Goal: Information Seeking & Learning: Learn about a topic

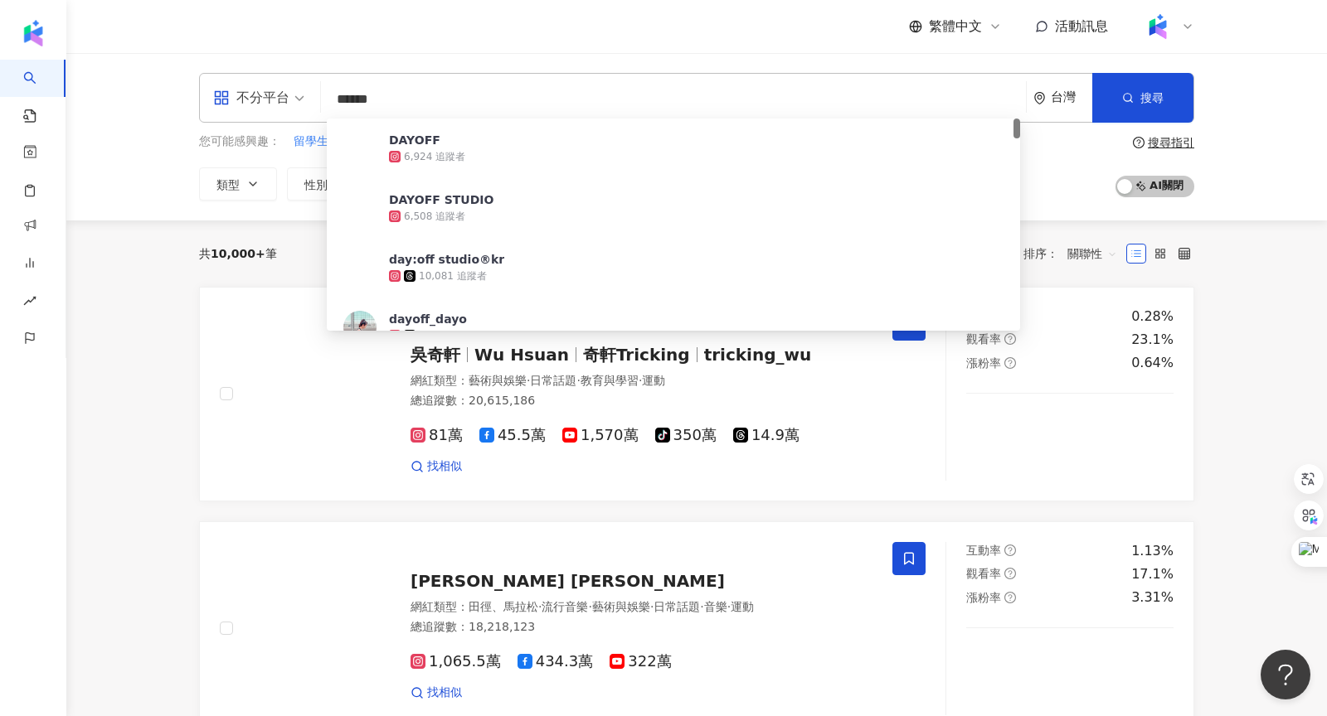
type input "*******"
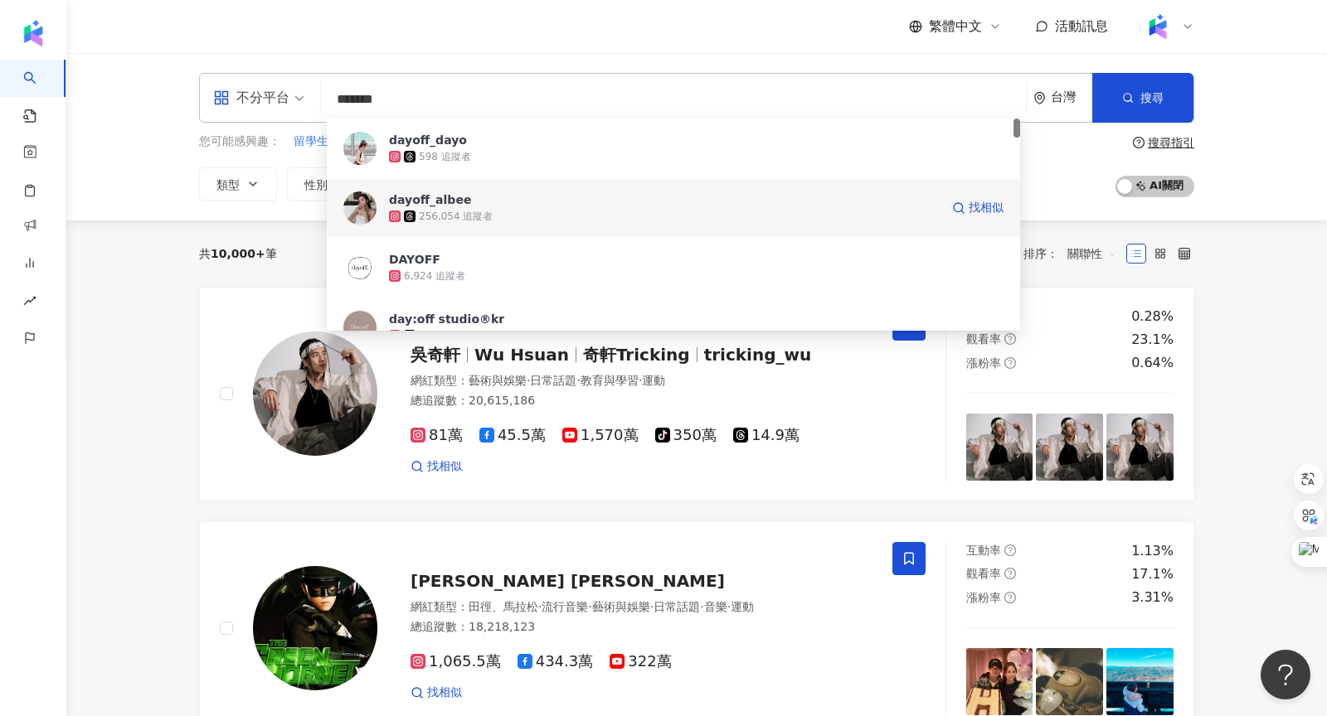
click at [455, 198] on div "dayoff_albee" at bounding box center [430, 200] width 82 height 17
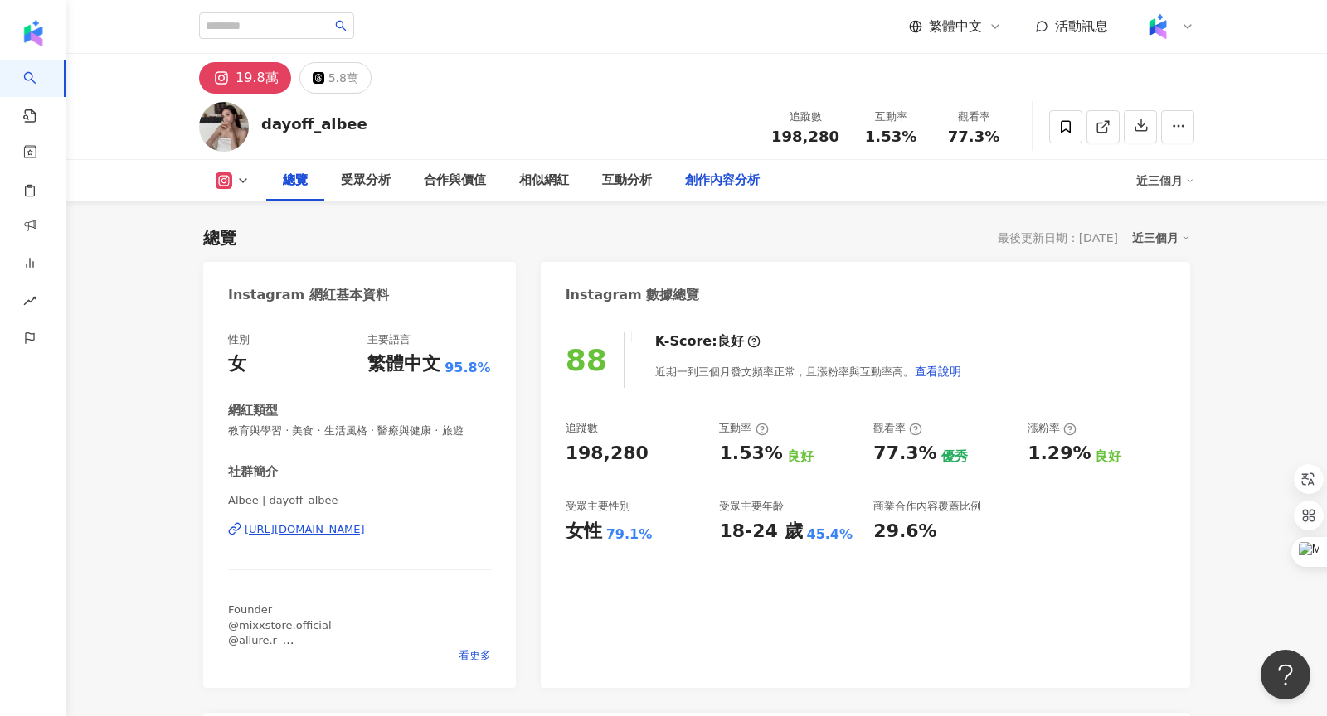
click at [734, 185] on div "創作內容分析" at bounding box center [722, 181] width 75 height 20
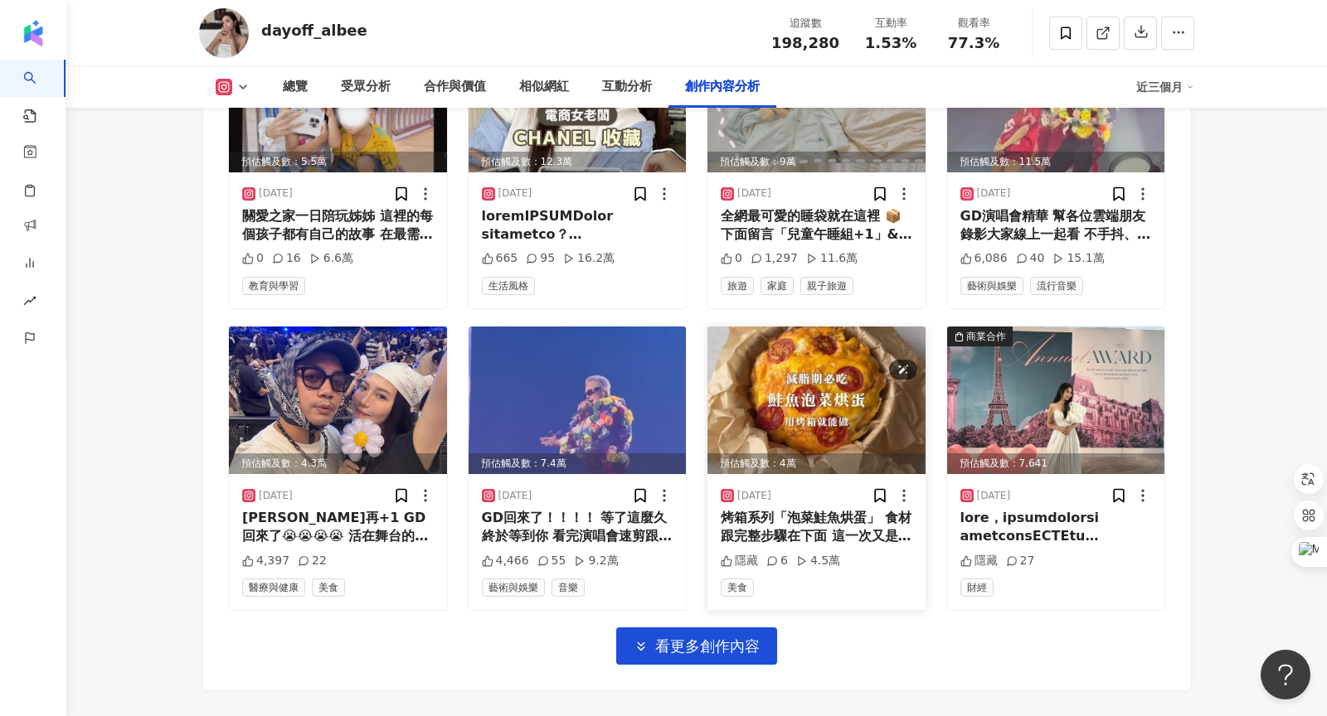
scroll to position [5685, 0]
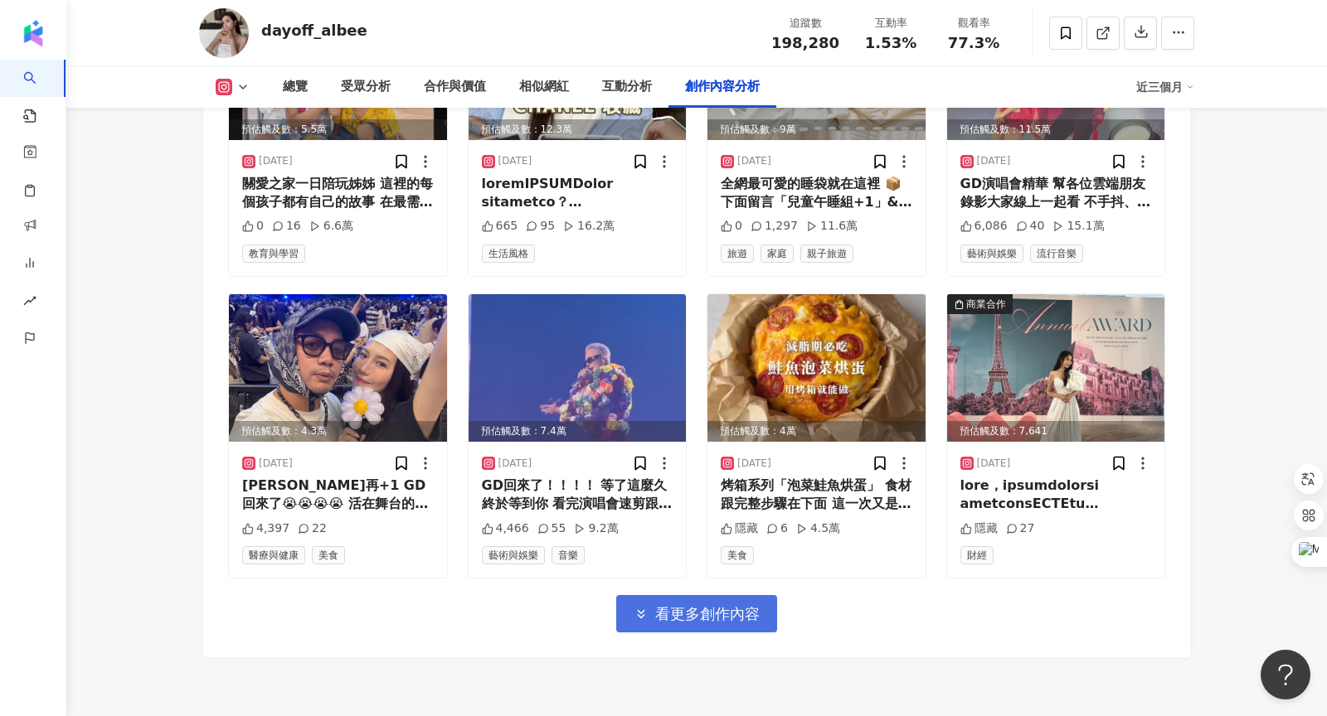
click at [728, 595] on button "看更多創作內容" at bounding box center [696, 613] width 161 height 37
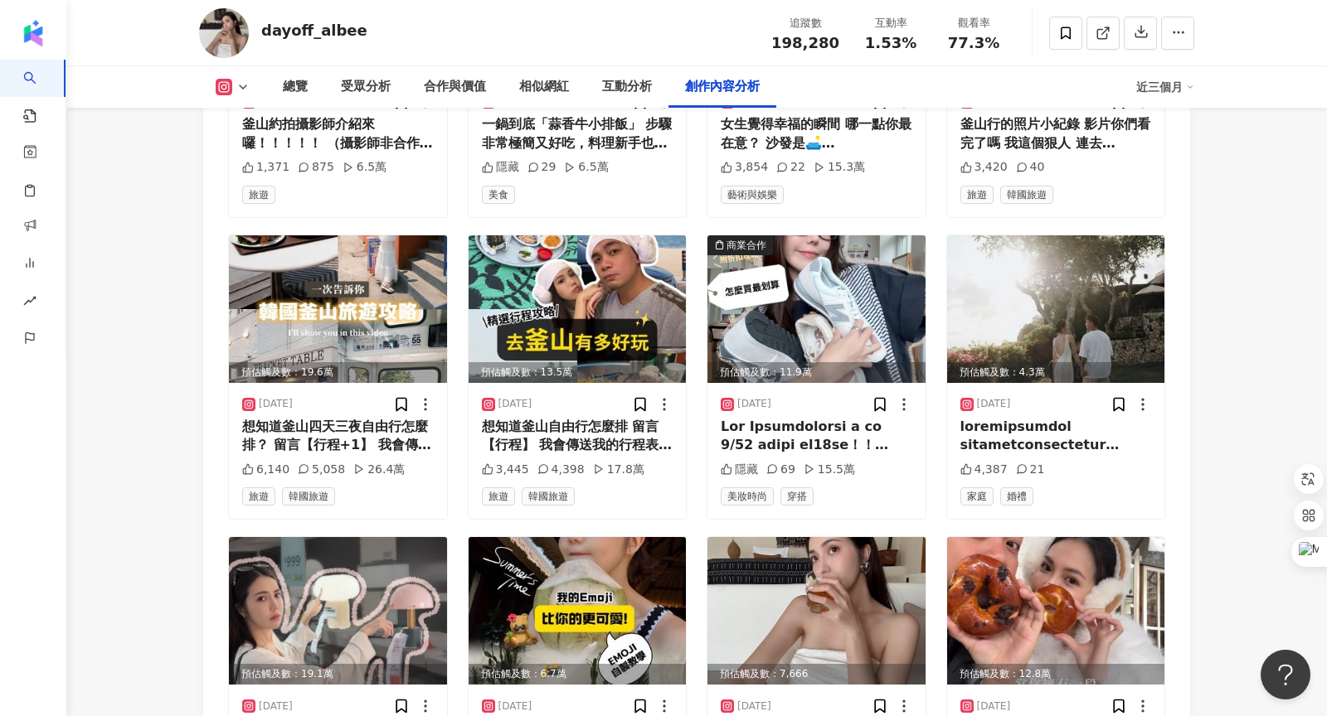
scroll to position [6651, 0]
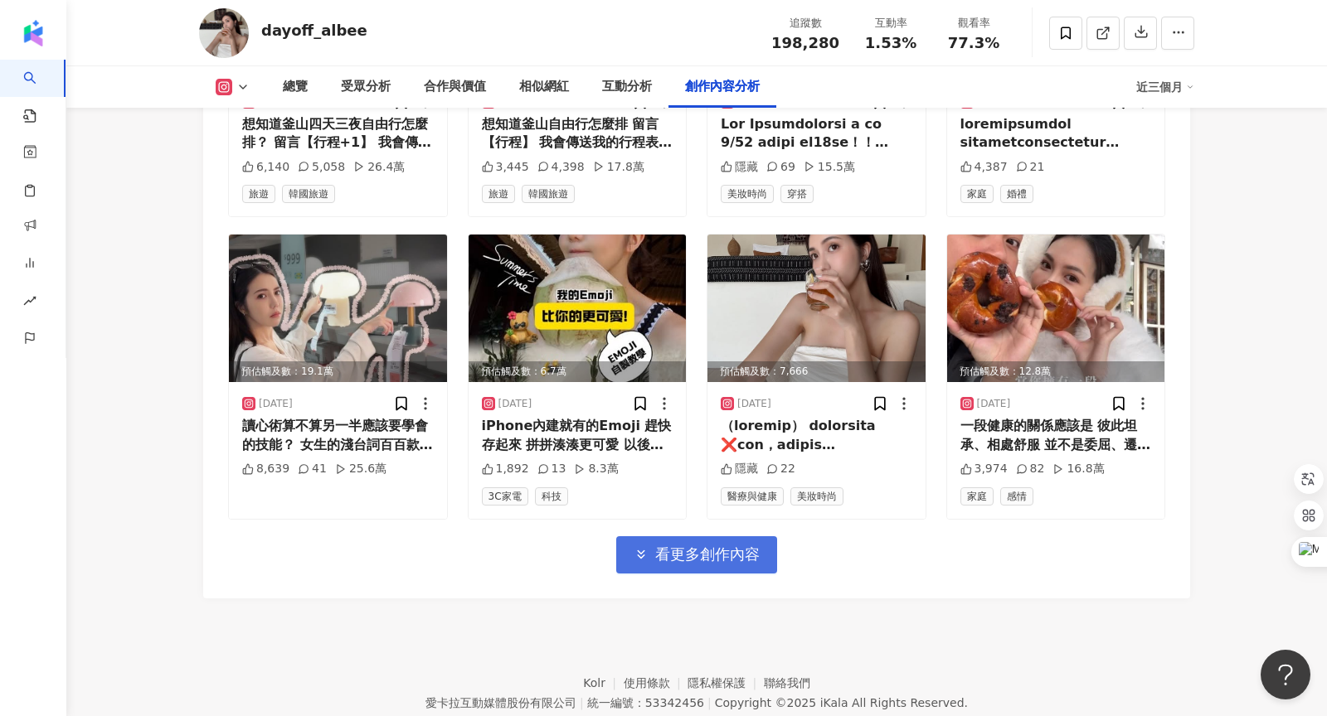
click at [736, 537] on button "看更多創作內容" at bounding box center [696, 555] width 161 height 37
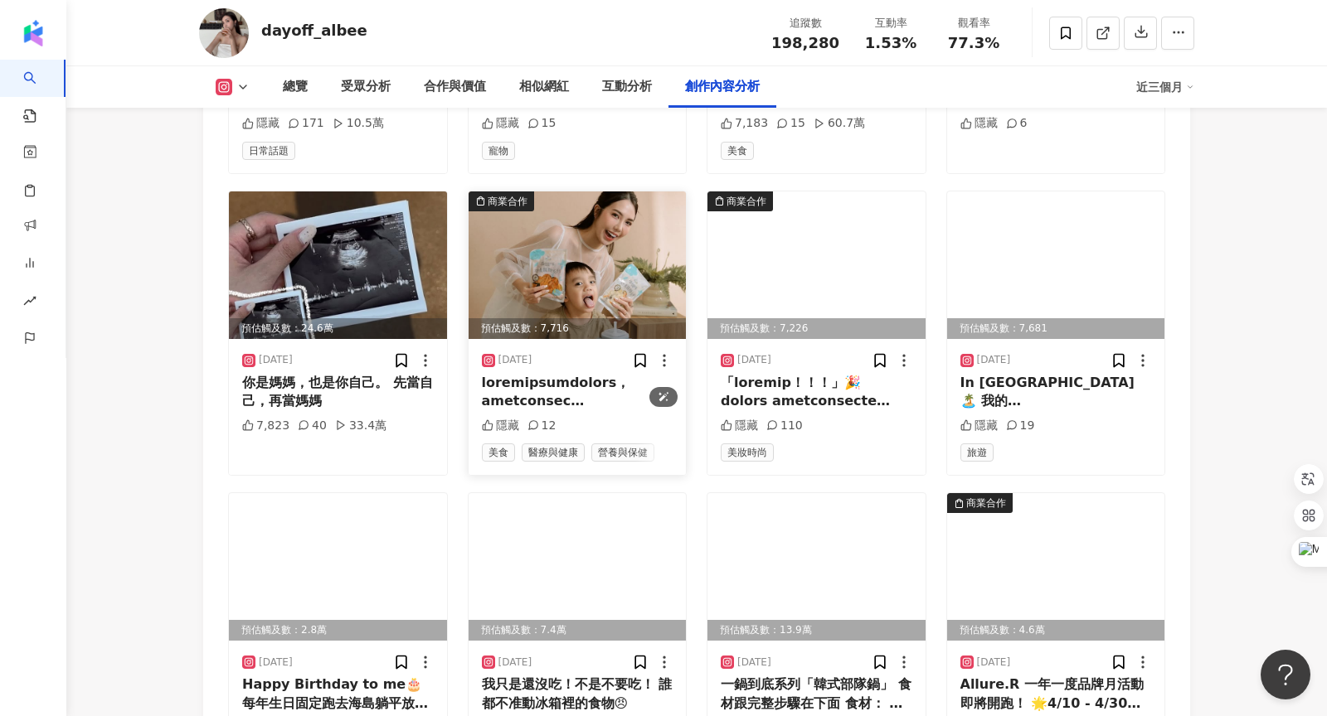
scroll to position [7453, 0]
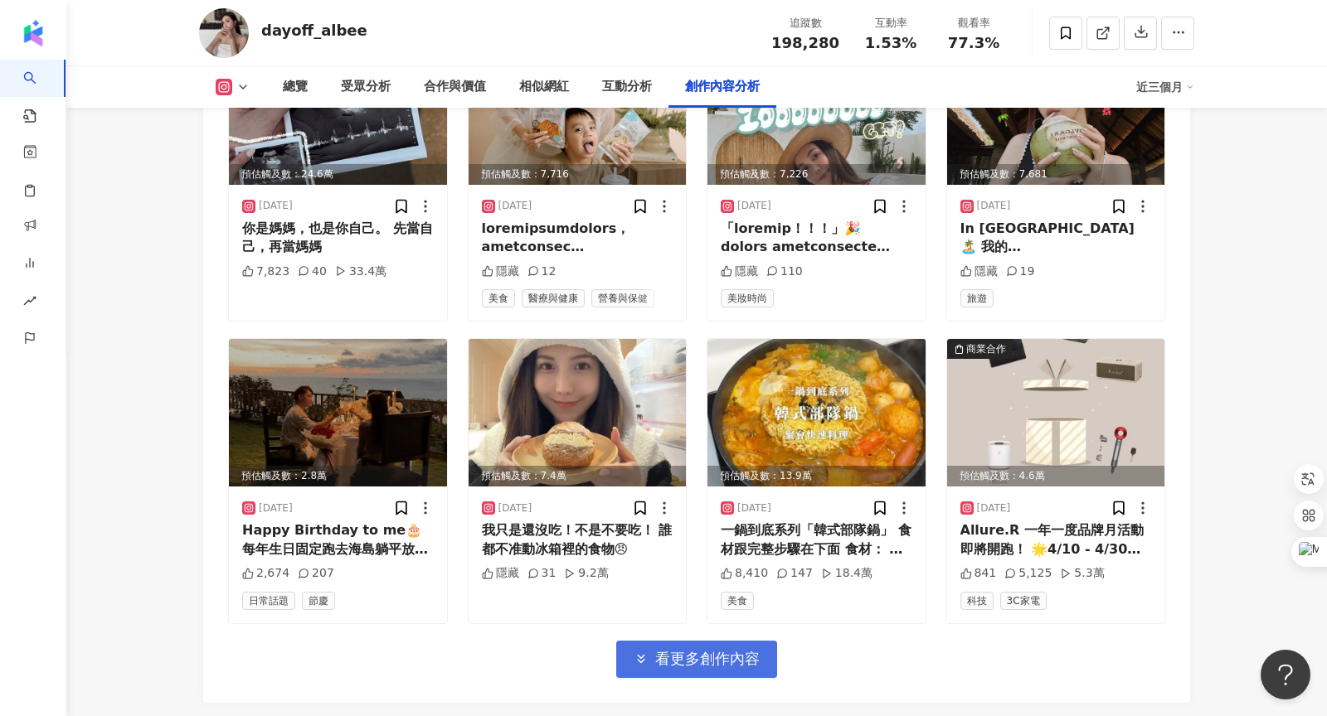
click at [742, 650] on span "看更多創作內容" at bounding box center [707, 659] width 104 height 18
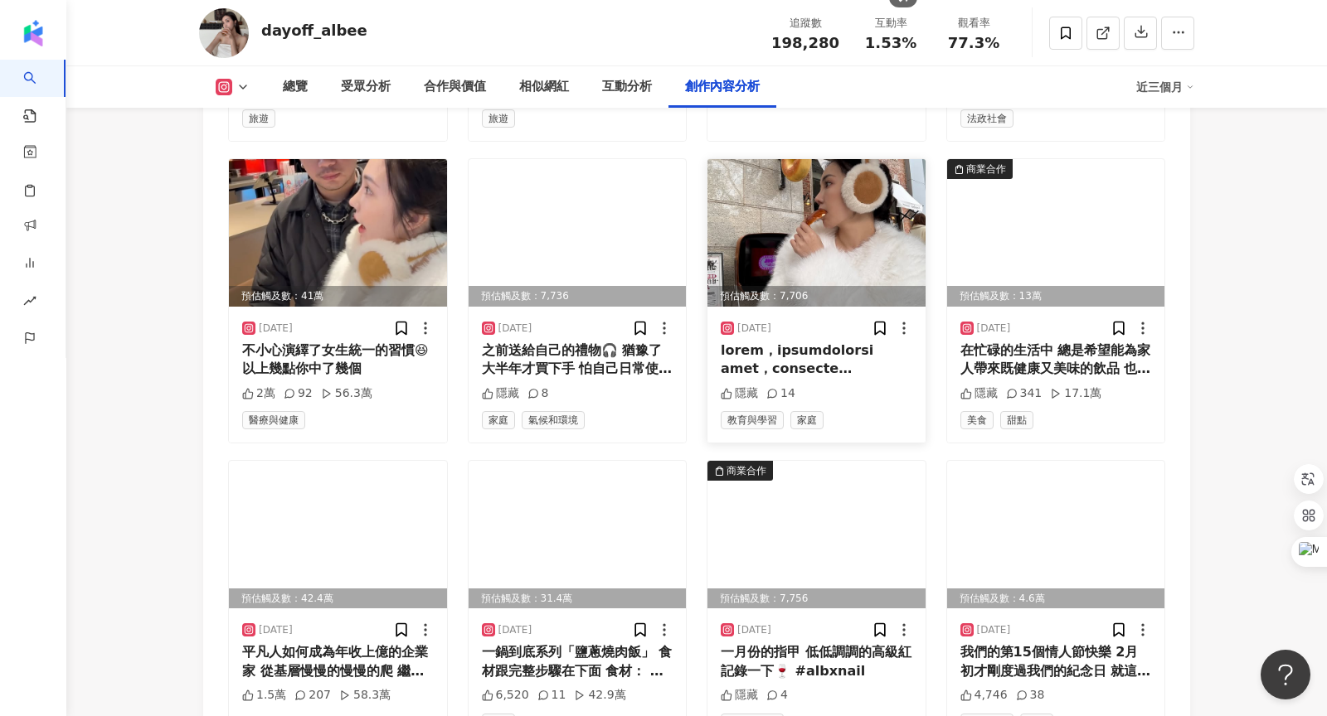
scroll to position [8455, 0]
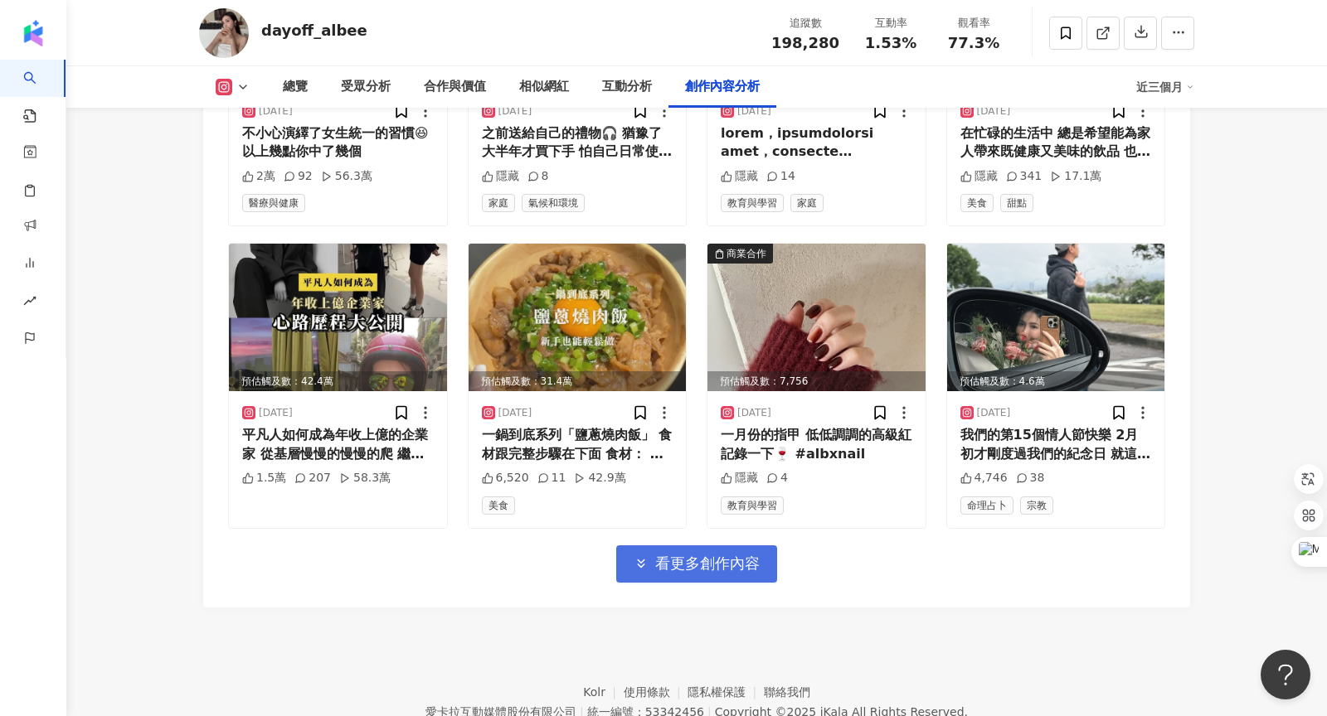
click at [721, 555] on span "看更多創作內容" at bounding box center [707, 564] width 104 height 18
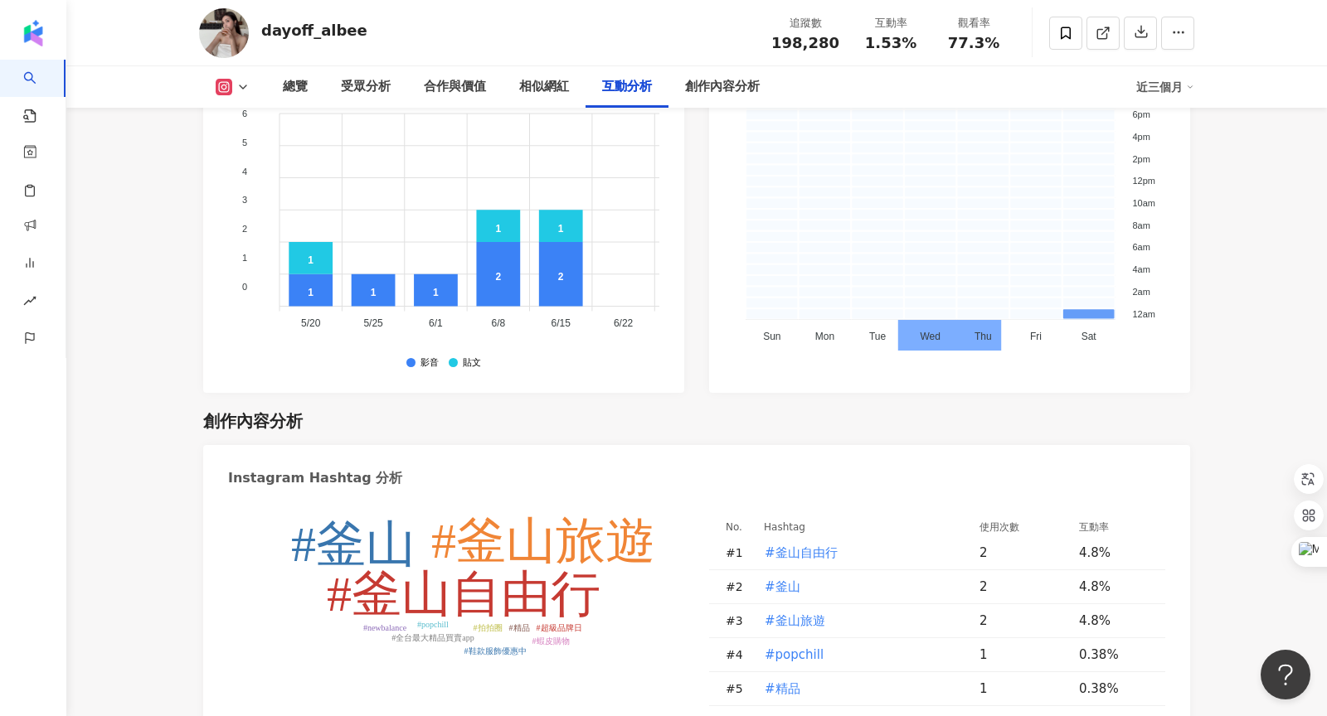
scroll to position [4911, 0]
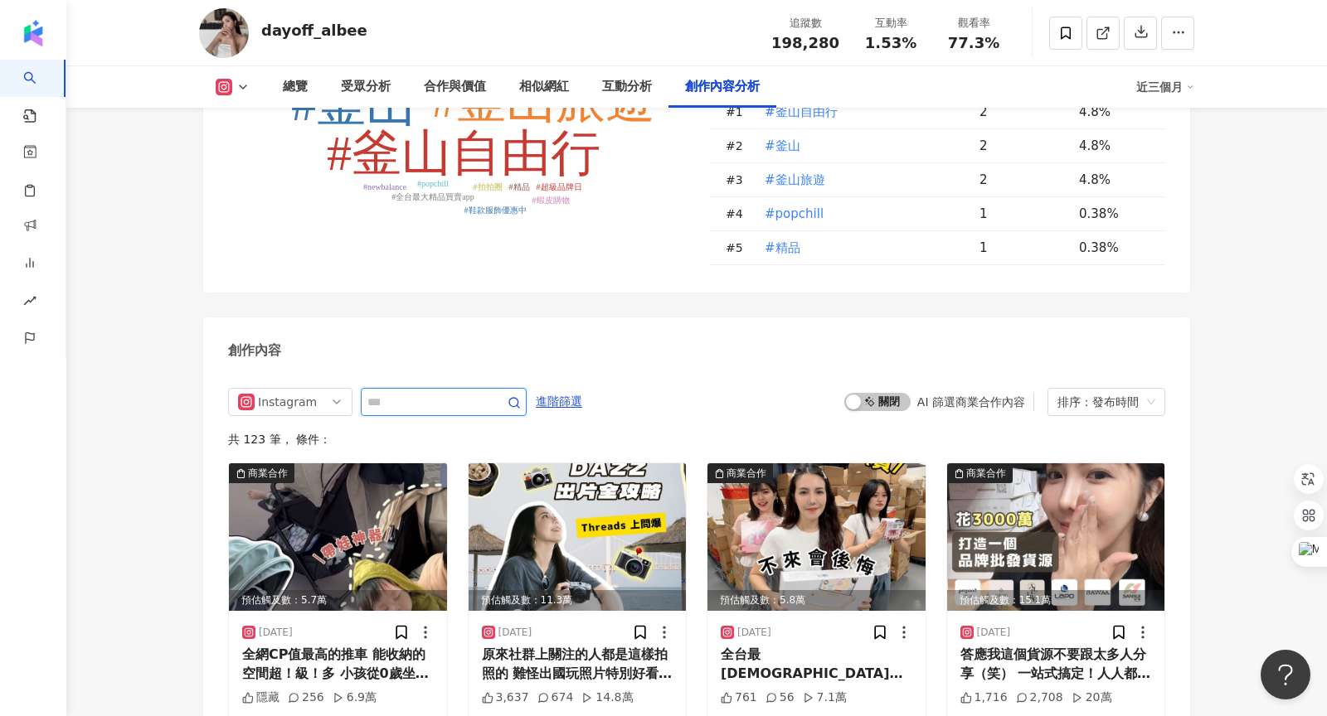
click at [416, 392] on input "text" at bounding box center [425, 402] width 116 height 20
type input "*"
type input "**"
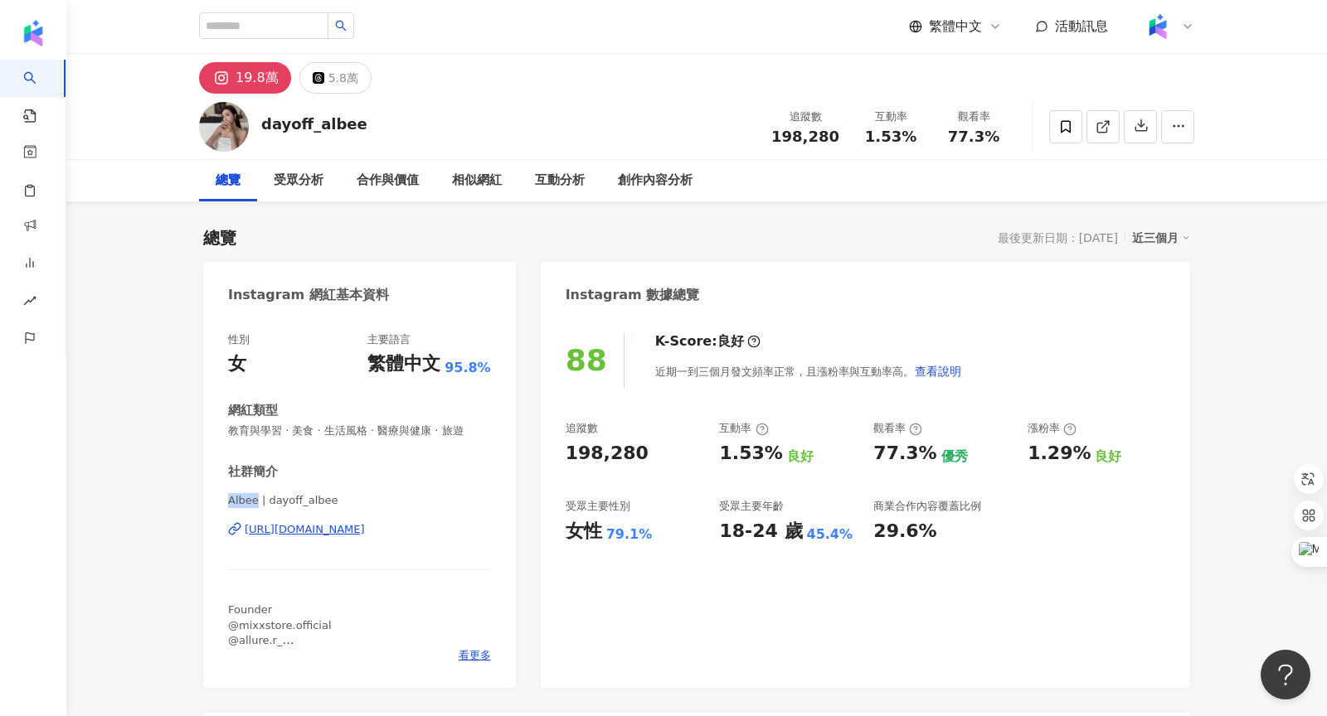
drag, startPoint x: 230, startPoint y: 500, endPoint x: 256, endPoint y: 503, distance: 26.7
click at [256, 503] on span "Albee | dayoff_albee" at bounding box center [359, 500] width 263 height 15
copy span "Albee"
click at [402, 468] on div "社群簡介" at bounding box center [359, 472] width 263 height 17
drag, startPoint x: 782, startPoint y: 138, endPoint x: 834, endPoint y: 137, distance: 52.2
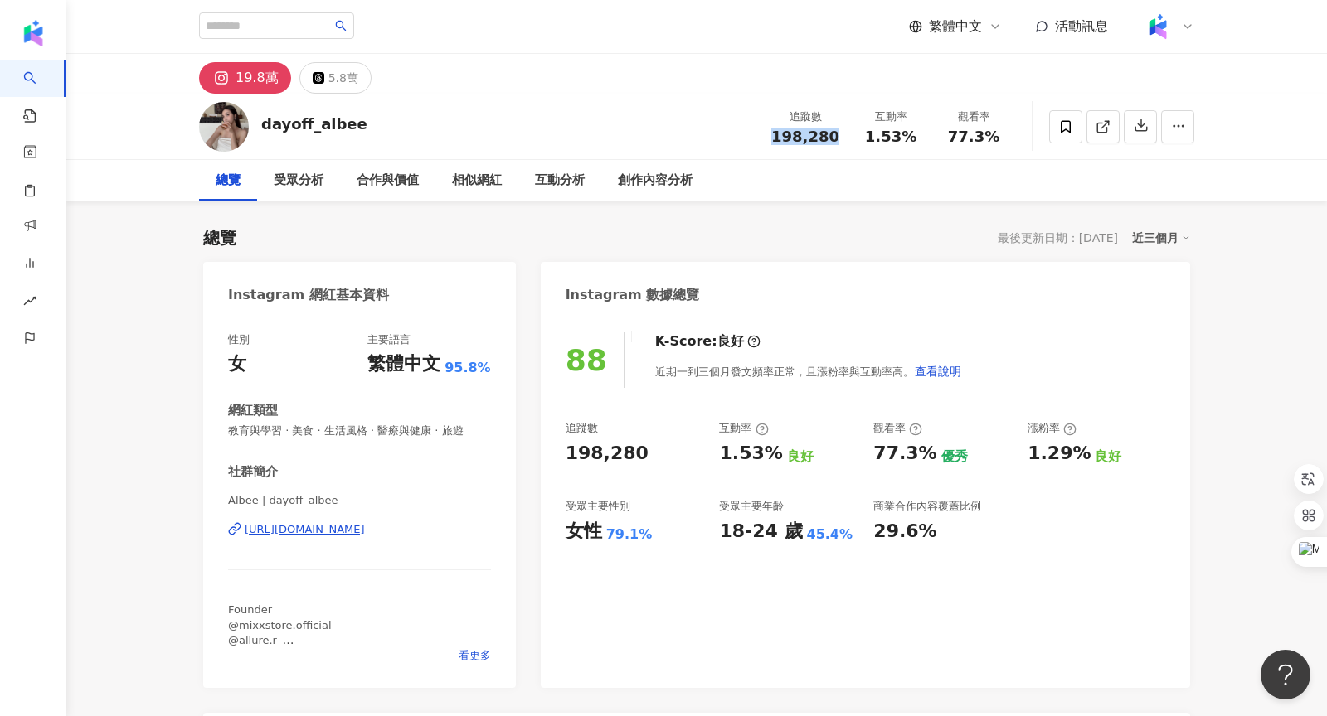
click at [834, 137] on span "198,280" at bounding box center [805, 136] width 68 height 17
copy span "198,280"
click at [668, 95] on div "dayoff_albee 追蹤數 198,280 互動率 1.53% 觀看率 77.3%" at bounding box center [696, 127] width 1061 height 66
drag, startPoint x: 779, startPoint y: 136, endPoint x: 838, endPoint y: 134, distance: 58.1
click at [838, 134] on div "198,280" at bounding box center [805, 137] width 68 height 17
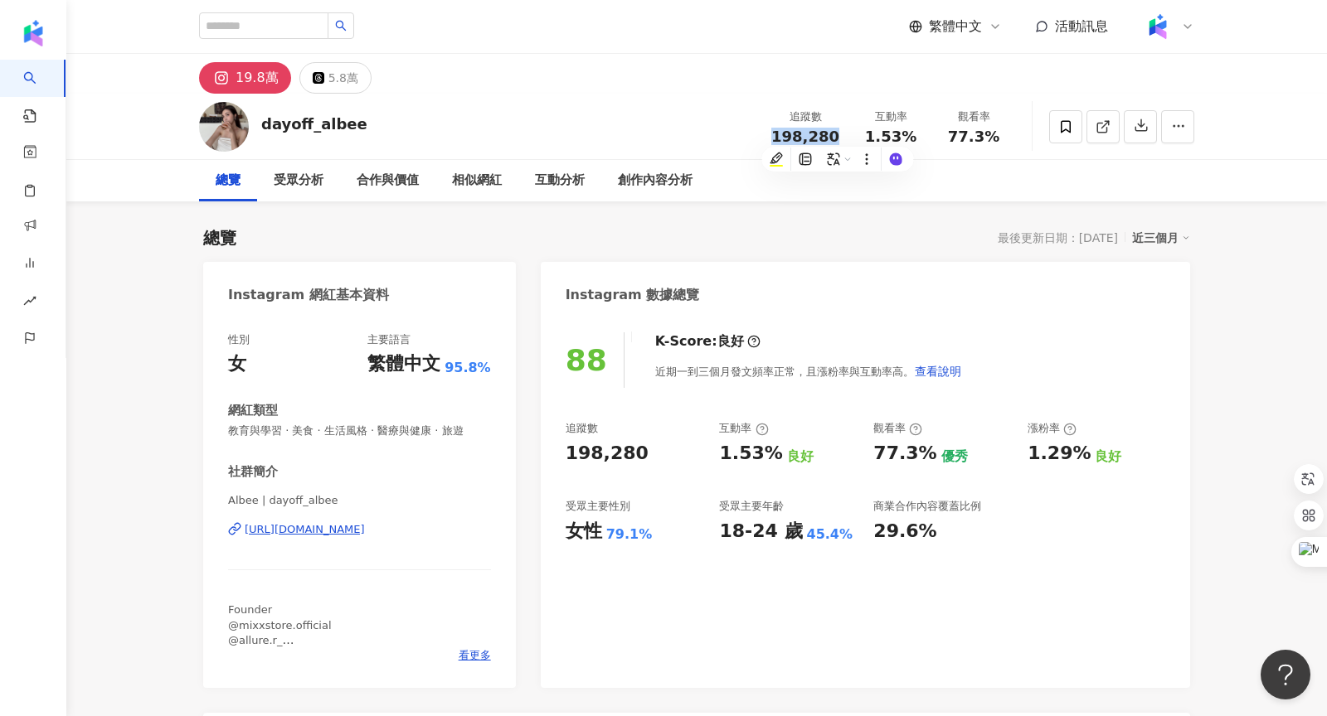
copy span "198,280"
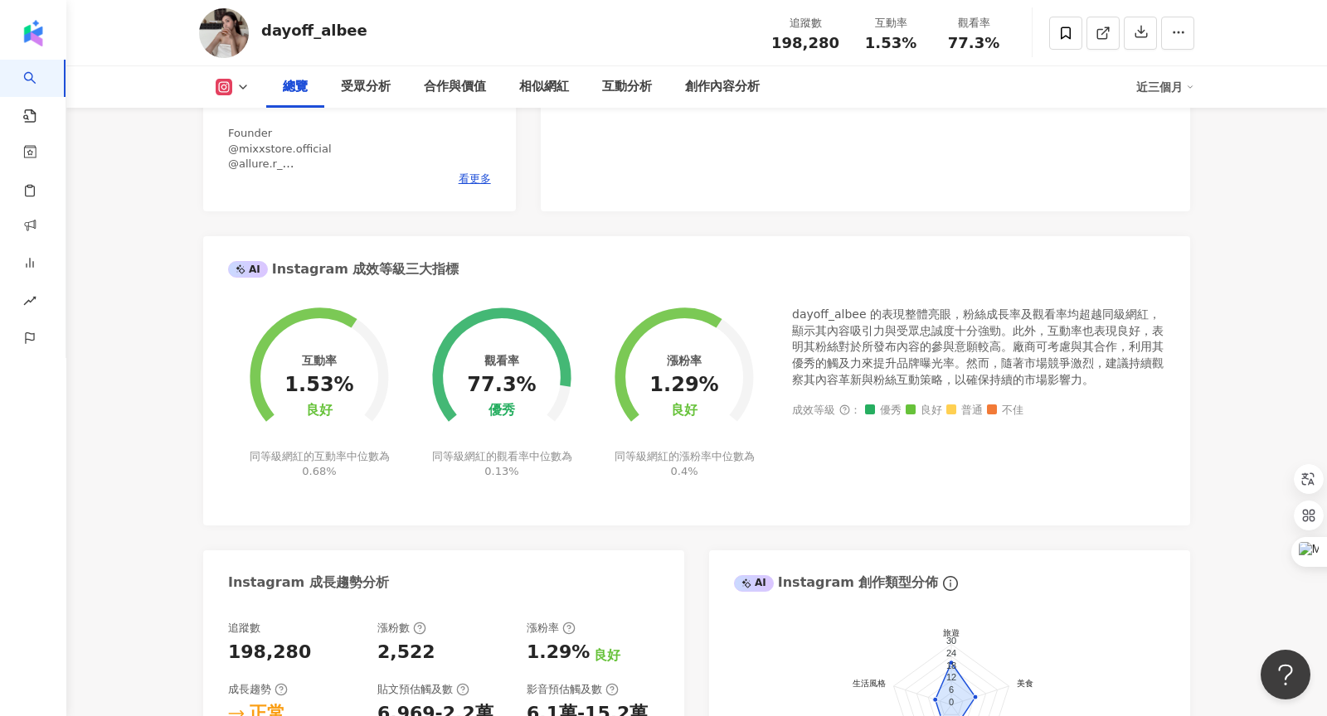
scroll to position [481, 0]
